Goal: Task Accomplishment & Management: Complete application form

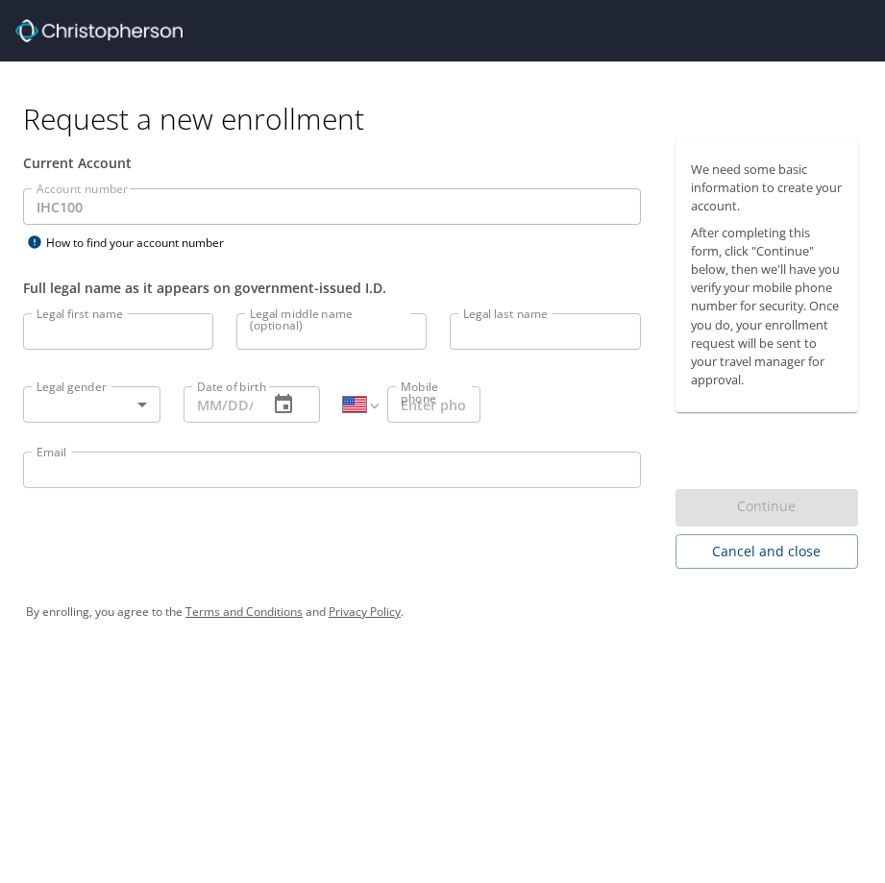
select select "US"
click at [136, 327] on input "Legal first name" at bounding box center [118, 331] width 190 height 37
type input "[PERSON_NAME]"
click at [148, 399] on body "Request a new enrollment Current Account Account number IHC100 Account number H…" at bounding box center [442, 441] width 885 height 883
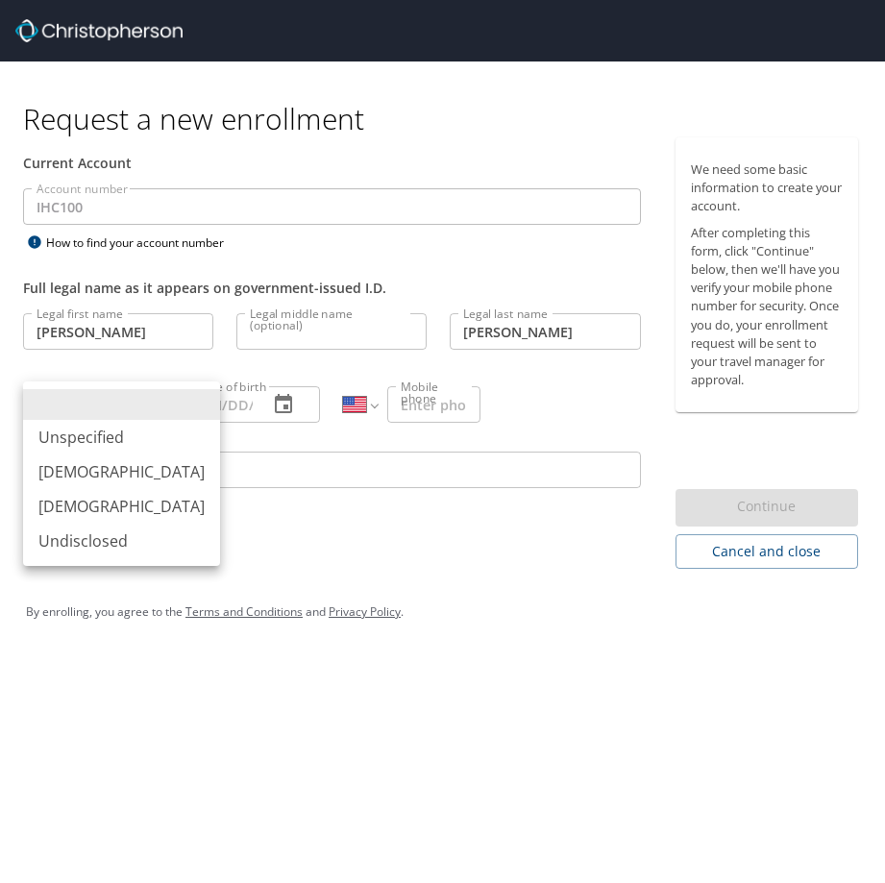
click at [84, 475] on li "[DEMOGRAPHIC_DATA]" at bounding box center [121, 472] width 197 height 35
type input "[DEMOGRAPHIC_DATA]"
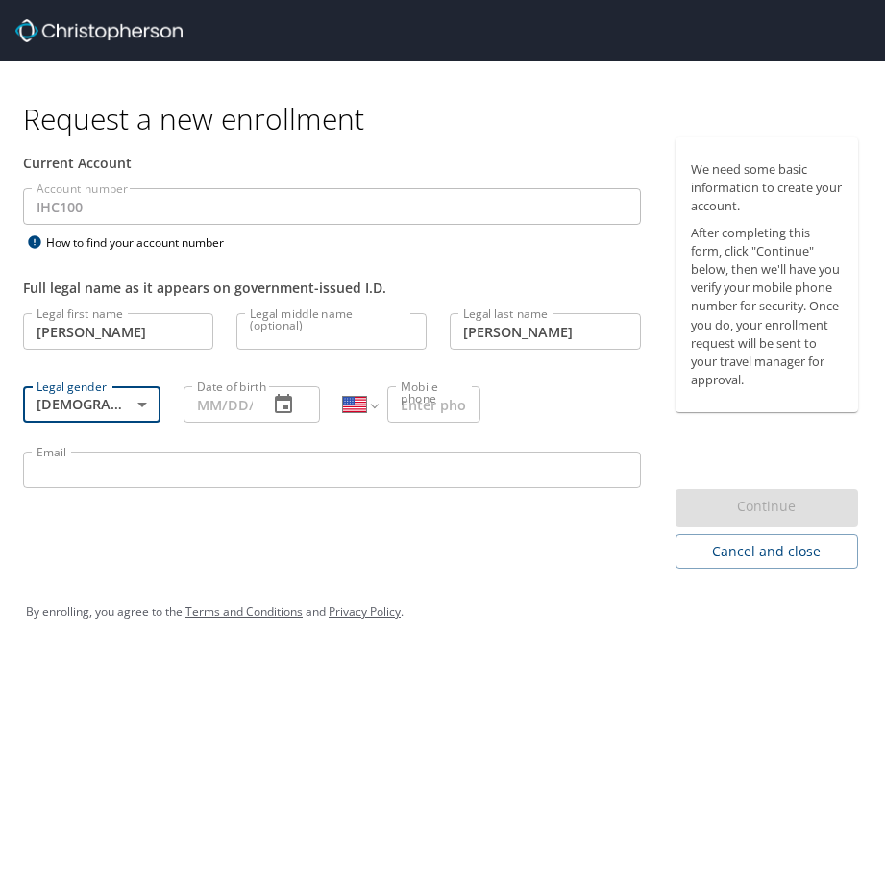
click at [235, 411] on input "Date of birth" at bounding box center [219, 404] width 70 height 37
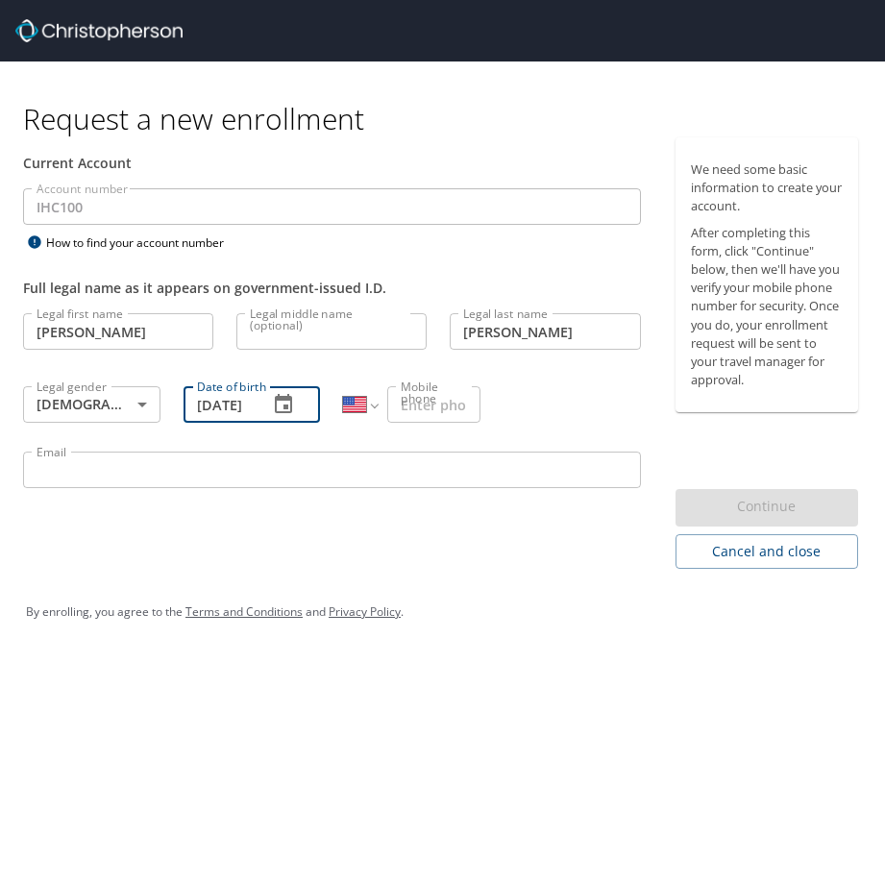
scroll to position [0, 17]
type input "[DATE]"
click at [422, 405] on input "Mobile phone" at bounding box center [433, 404] width 93 height 37
type input "[PHONE_NUMBER]"
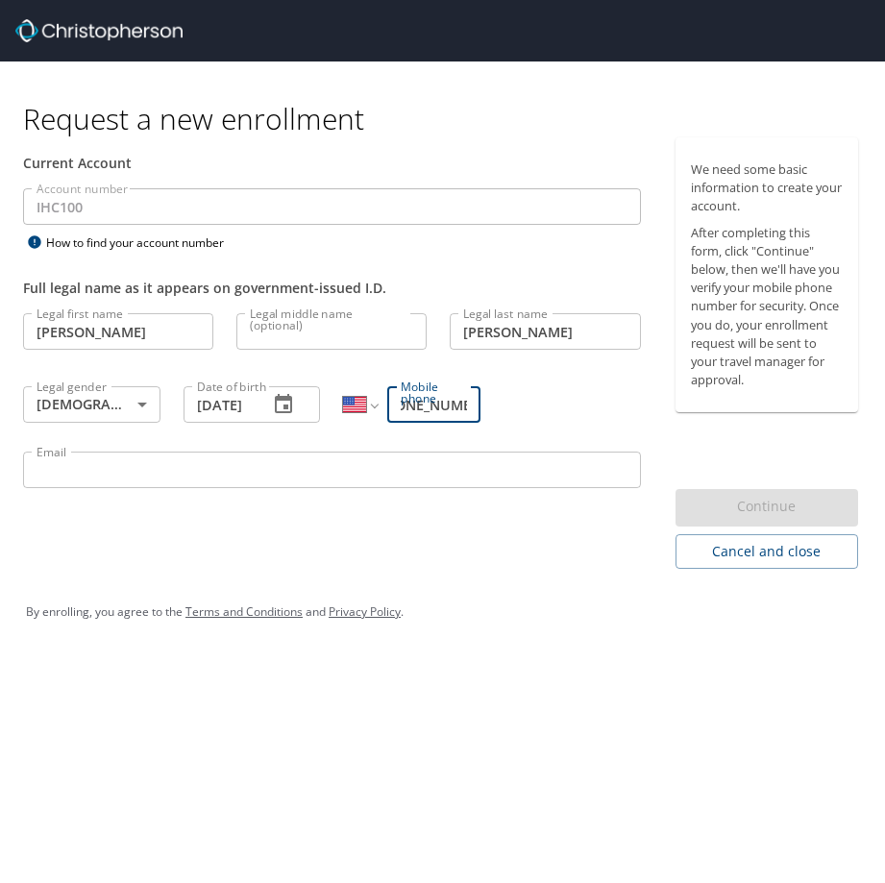
click at [205, 464] on input "Email" at bounding box center [332, 470] width 618 height 37
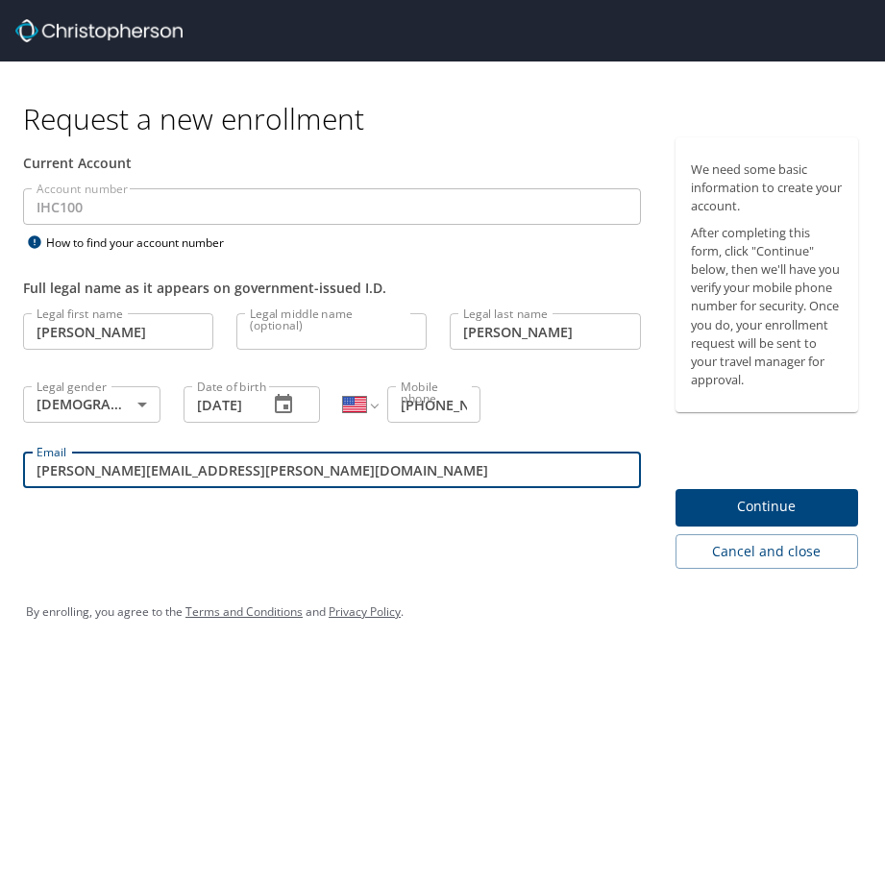
type input "[PERSON_NAME][EMAIL_ADDRESS][PERSON_NAME][DOMAIN_NAME]"
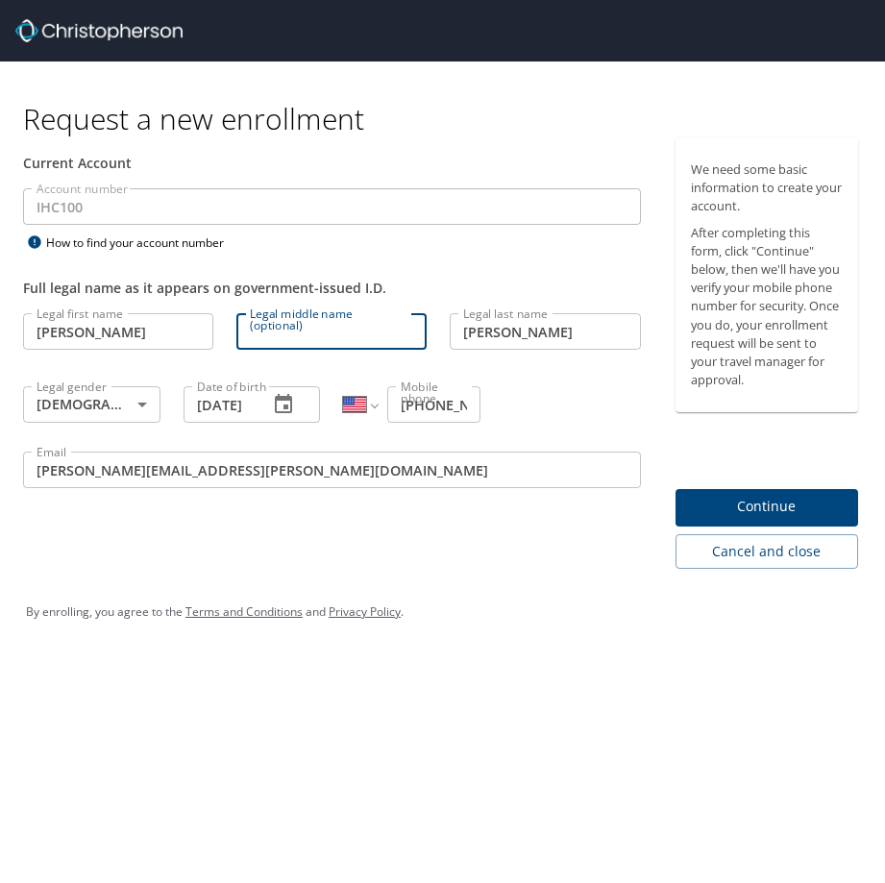
click at [319, 338] on input "Legal middle name (optional)" at bounding box center [331, 331] width 190 height 37
drag, startPoint x: 511, startPoint y: 634, endPoint x: 528, endPoint y: 635, distance: 16.4
click at [511, 637] on div "By enrolling, you agree to the Terms and Conditions and Privacy Policy ." at bounding box center [443, 612] width 862 height 87
click at [746, 504] on span "Continue" at bounding box center [767, 507] width 152 height 24
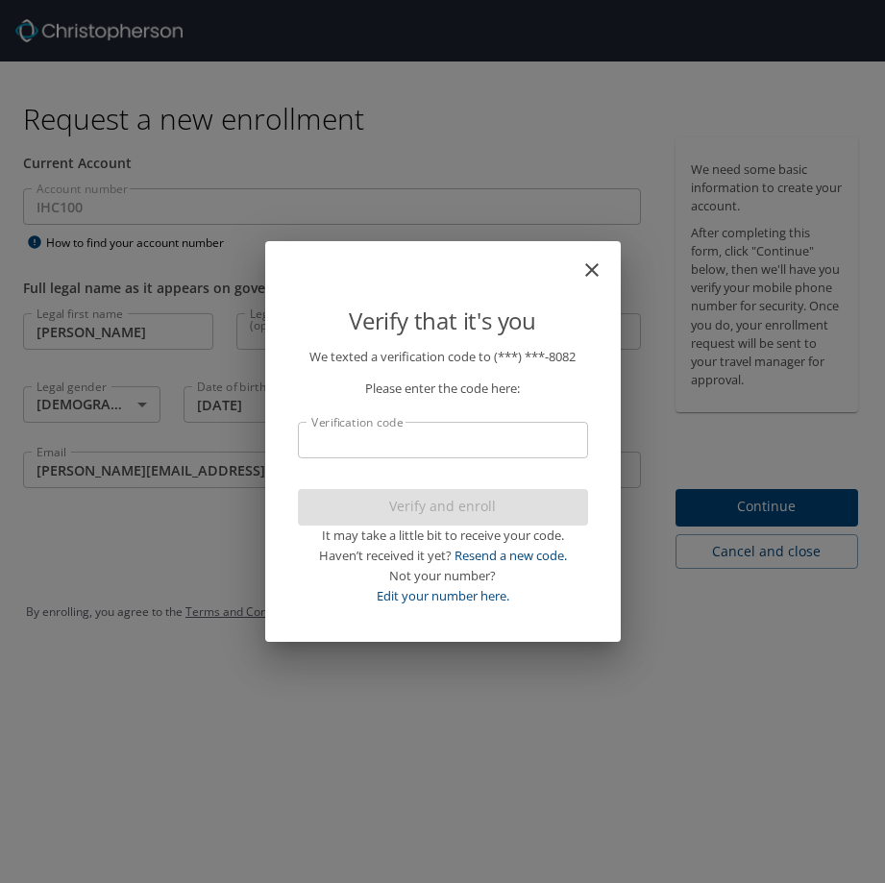
click at [402, 447] on input "Verification code" at bounding box center [443, 440] width 290 height 37
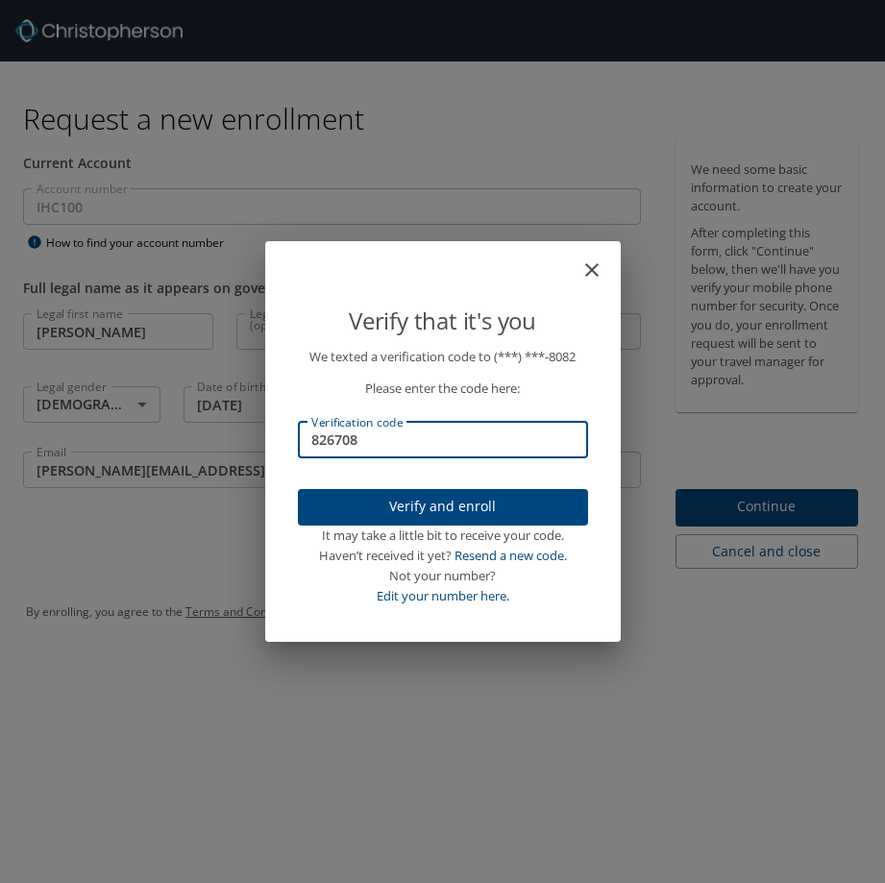
type input "826708"
click at [530, 493] on button "Verify and enroll" at bounding box center [443, 507] width 290 height 37
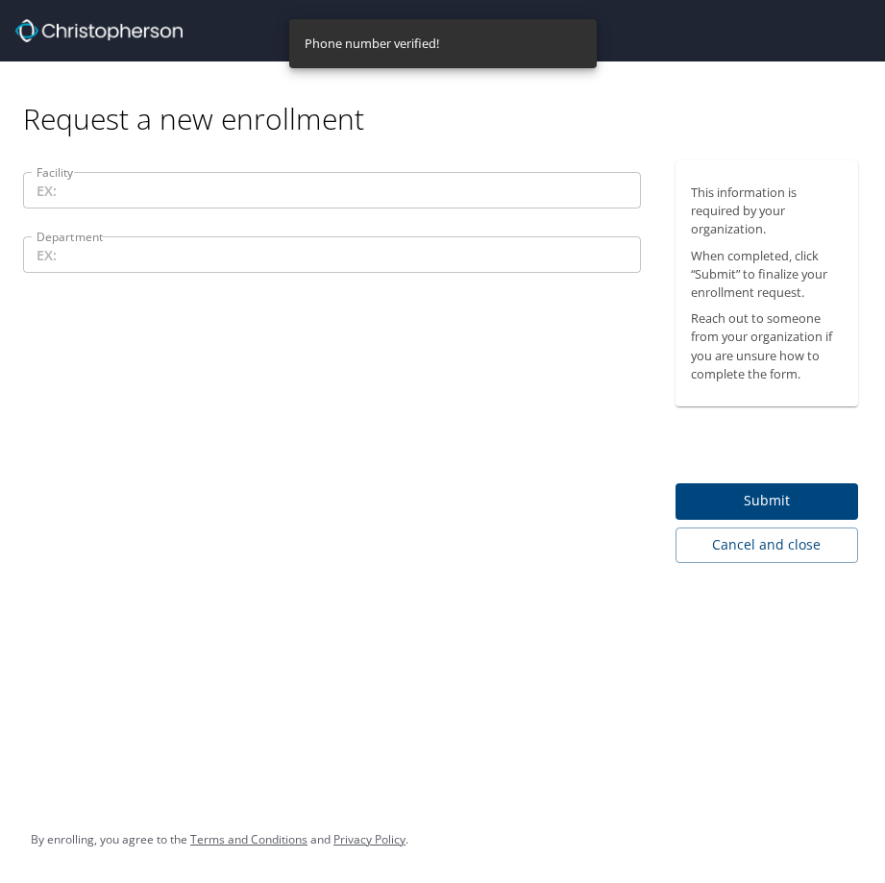
click at [218, 198] on input "Facility" at bounding box center [332, 190] width 618 height 37
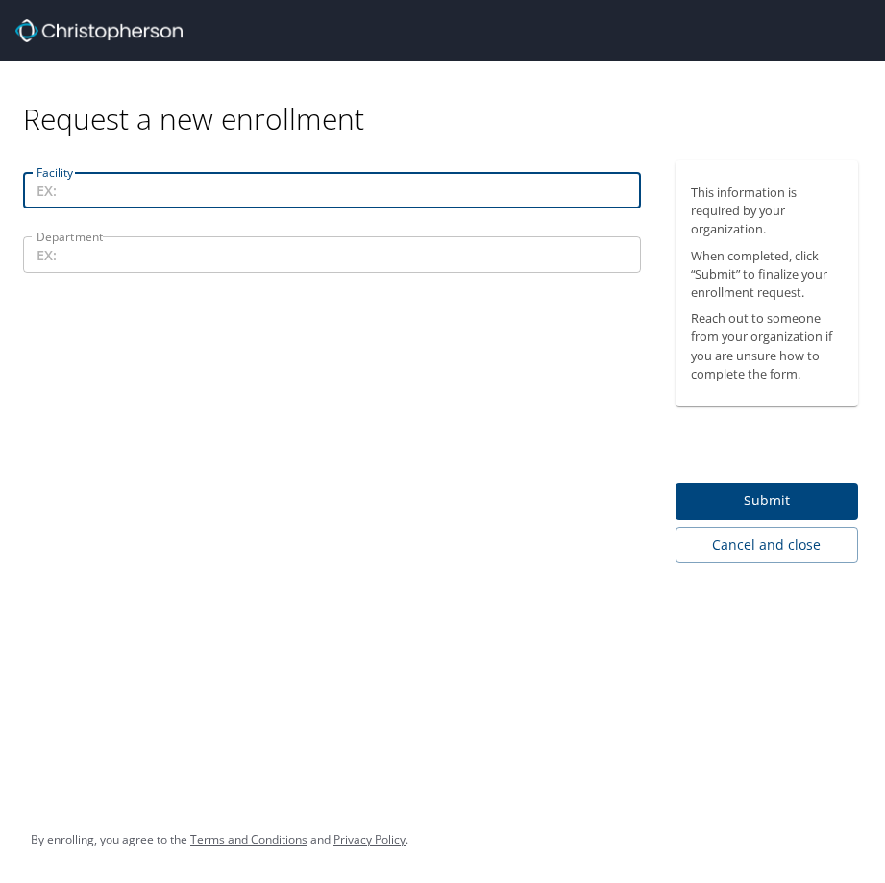
type input "I"
type input "[GEOGRAPHIC_DATA]"
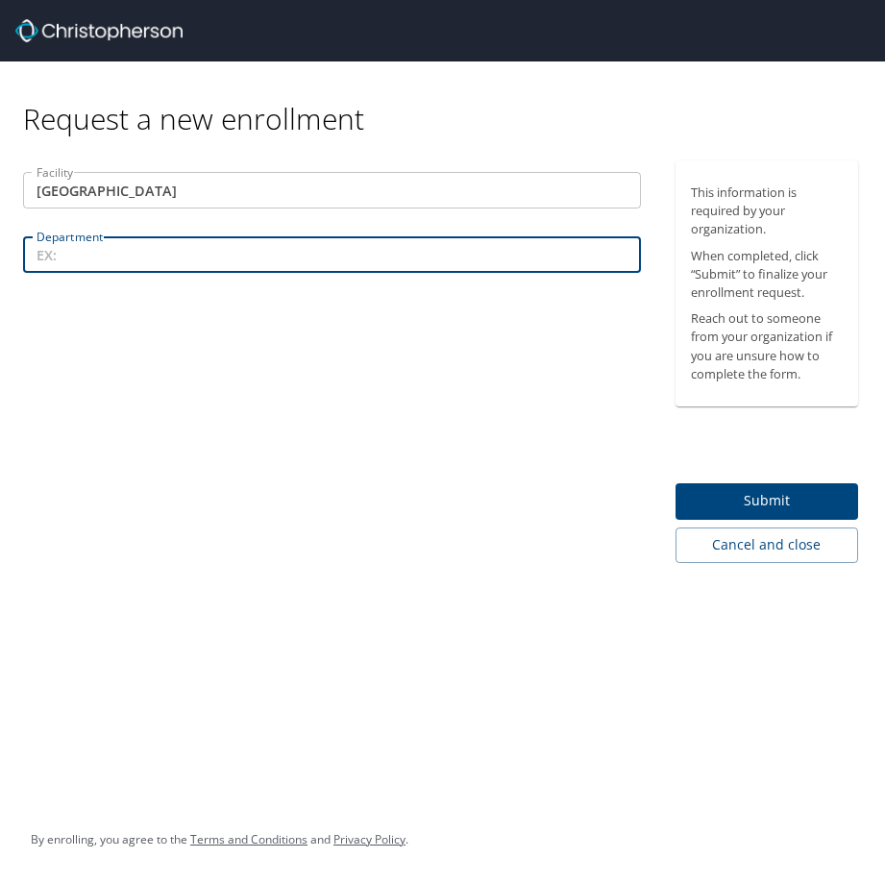
type input "I"
type input "Neurosciences"
click at [754, 500] on span "Submit" at bounding box center [767, 501] width 152 height 24
